Goal: Register for event/course

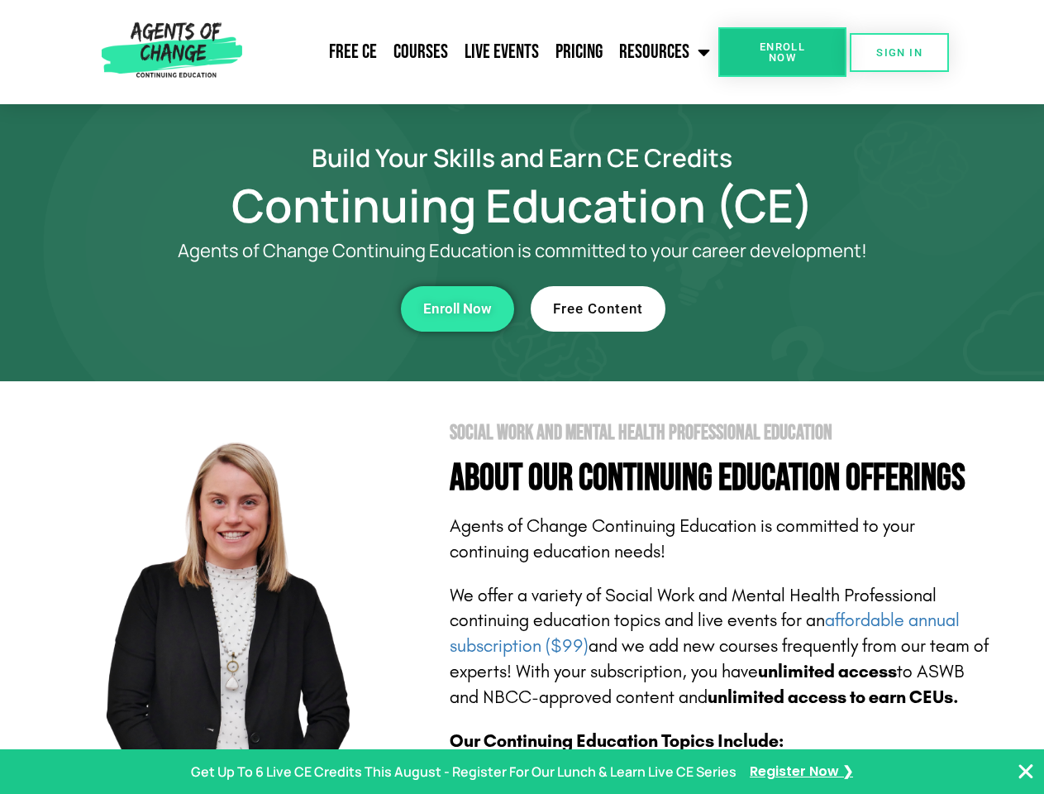
click at [522, 397] on section "Social Work and Mental Health Professional Education About Our Continuing Educa…" at bounding box center [522, 728] width 1044 height 695
click at [782, 52] on span "Enroll Now" at bounding box center [782, 51] width 75 height 21
click at [900, 52] on span "SIGN IN" at bounding box center [899, 52] width 46 height 11
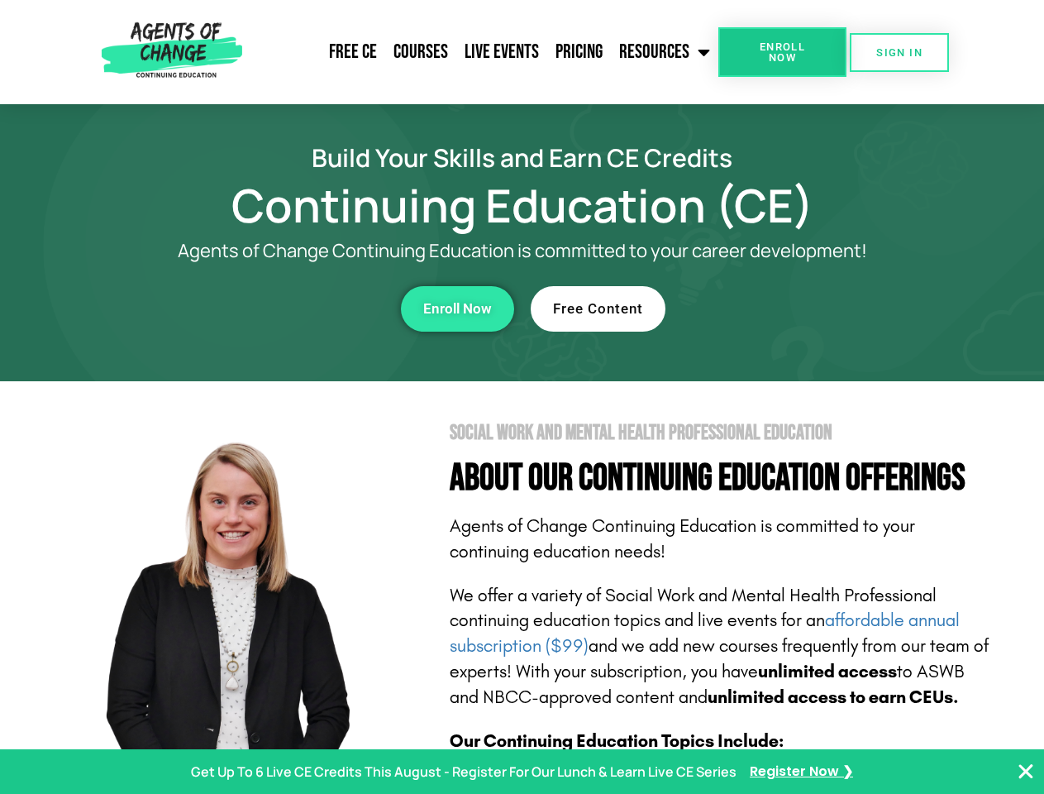
click at [287, 308] on div "Enroll Now" at bounding box center [287, 308] width 455 height 45
click at [457, 308] on span "Enroll Now" at bounding box center [457, 309] width 69 height 14
click at [758, 308] on div "Free Content" at bounding box center [758, 308] width 455 height 45
